Goal: Find specific page/section: Find specific page/section

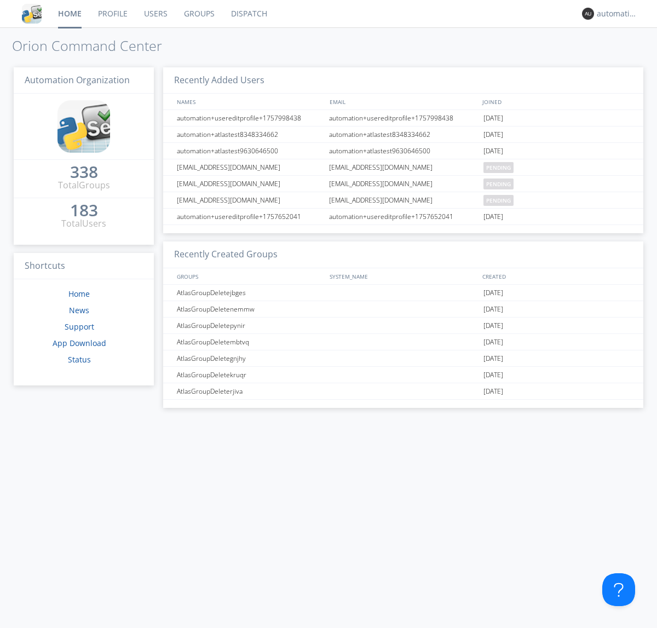
click at [248, 14] on link "Dispatch" at bounding box center [249, 13] width 53 height 27
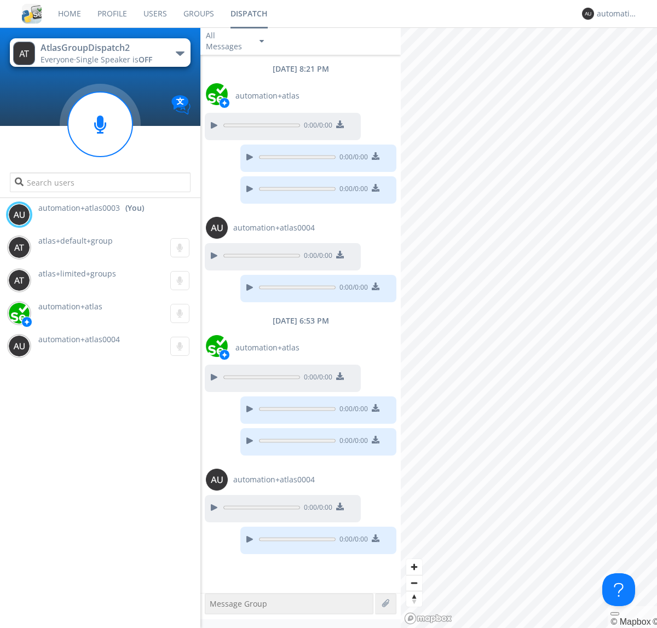
click at [179, 53] on div "button" at bounding box center [180, 53] width 9 height 4
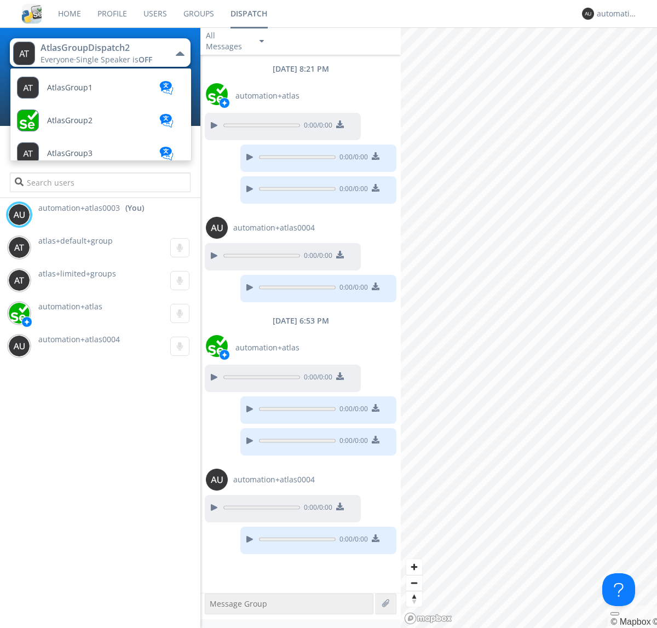
click at [85, 576] on span "AtlasGroupDispatch3" at bounding box center [86, 580] width 78 height 8
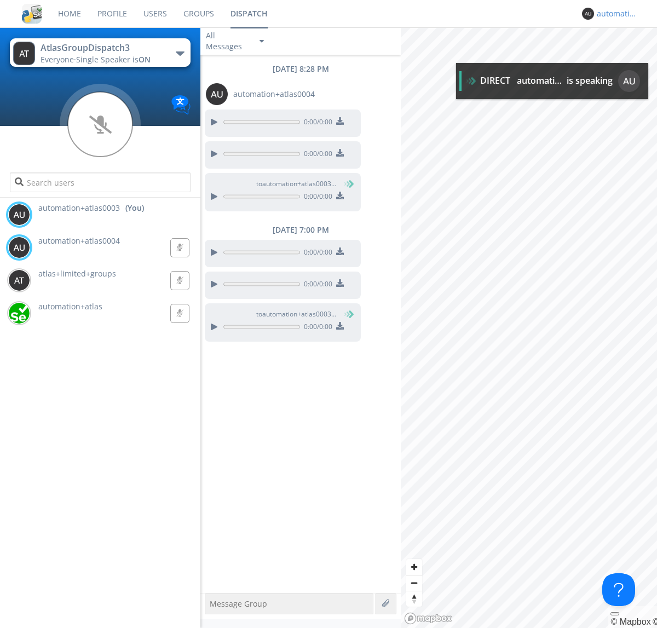
click at [614, 14] on div "automation+atlas0003" at bounding box center [616, 13] width 41 height 11
